Goal: Transaction & Acquisition: Purchase product/service

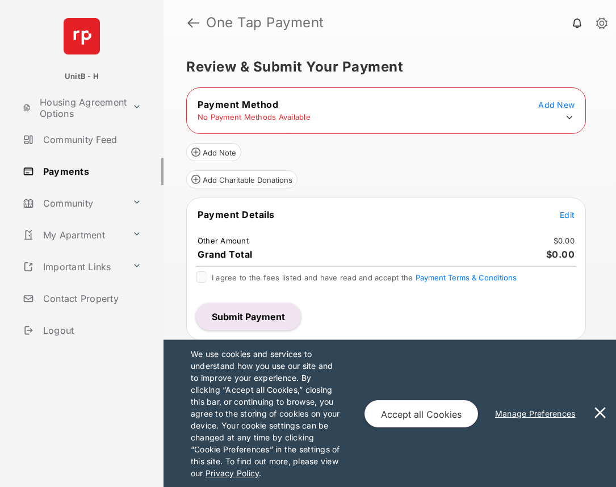
click at [191, 22] on link at bounding box center [193, 22] width 12 height 27
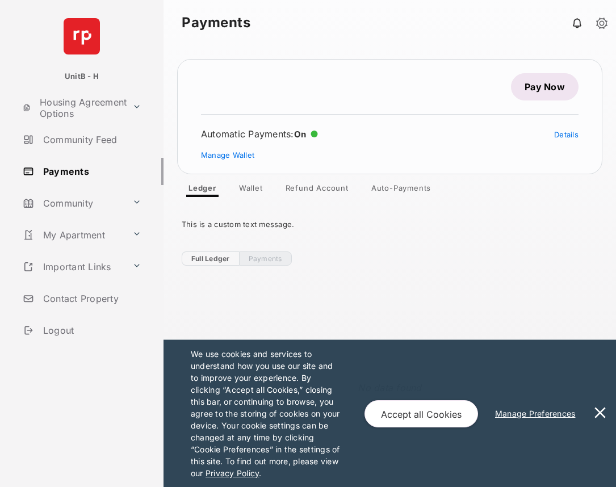
click at [528, 86] on link "Pay Now" at bounding box center [545, 86] width 68 height 27
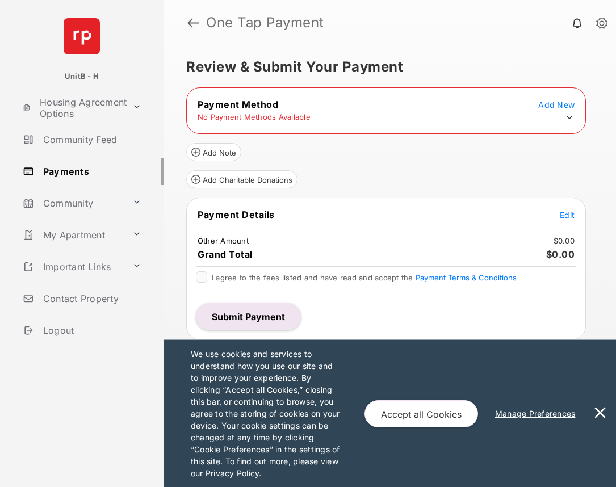
click at [58, 331] on link "Logout" at bounding box center [90, 330] width 145 height 27
